Goal: Transaction & Acquisition: Purchase product/service

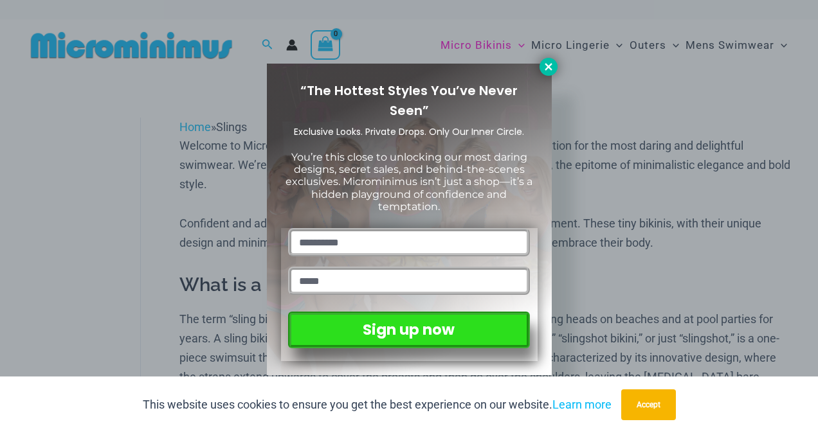
click at [549, 66] on icon at bounding box center [548, 66] width 7 height 7
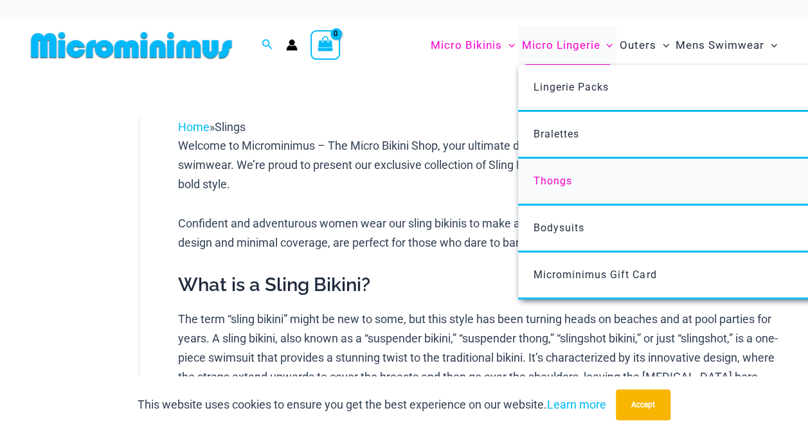
click at [574, 177] on link "Thongs" at bounding box center [709, 182] width 383 height 47
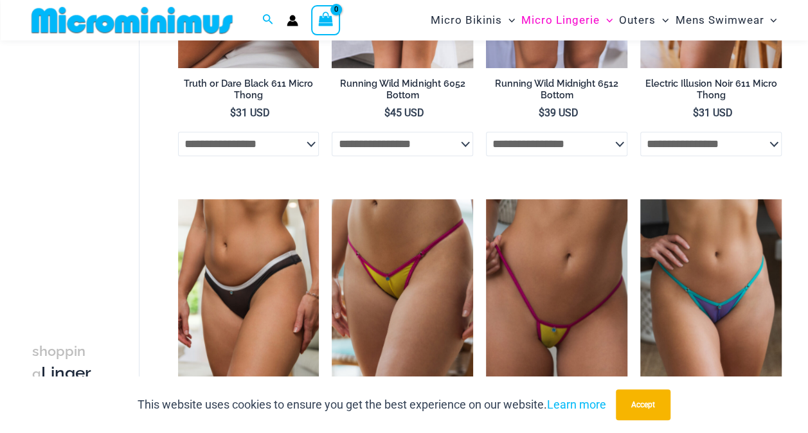
scroll to position [172, 0]
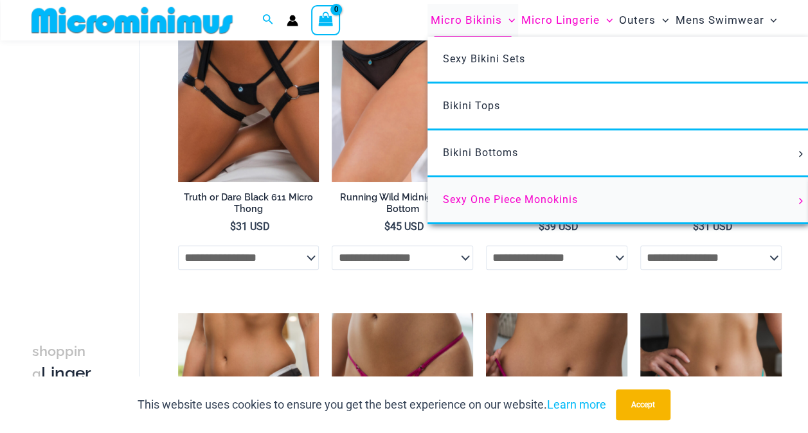
click at [496, 199] on span "Sexy One Piece Monokinis" at bounding box center [510, 200] width 135 height 12
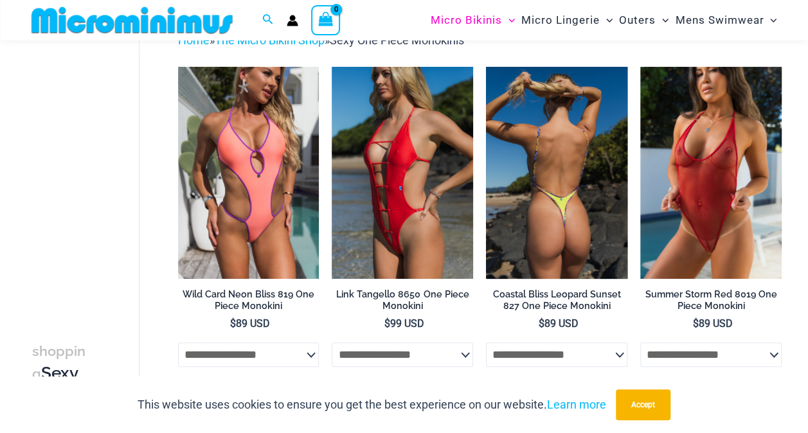
scroll to position [33, 0]
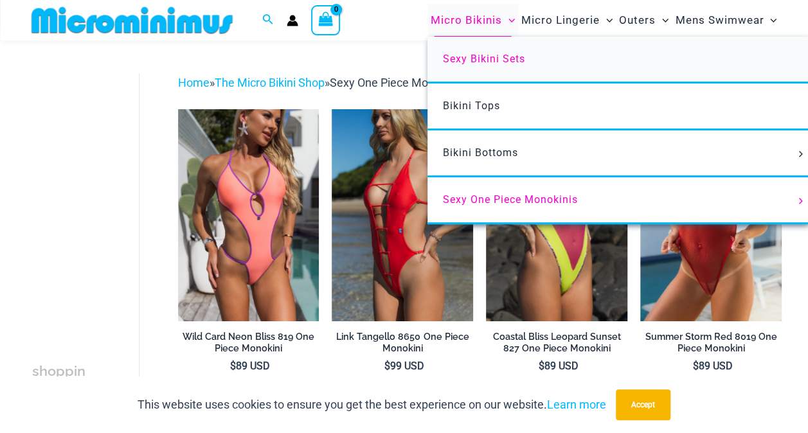
click at [482, 63] on span "Sexy Bikini Sets" at bounding box center [484, 59] width 82 height 12
